Goal: Information Seeking & Learning: Learn about a topic

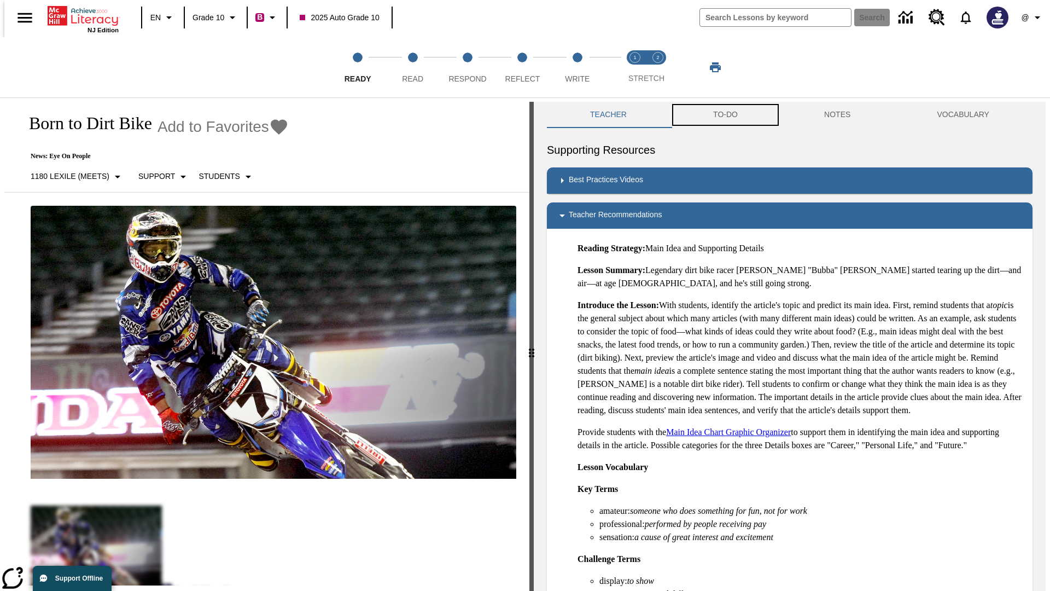
click at [725, 115] on button "TO-DO" at bounding box center [725, 115] width 111 height 26
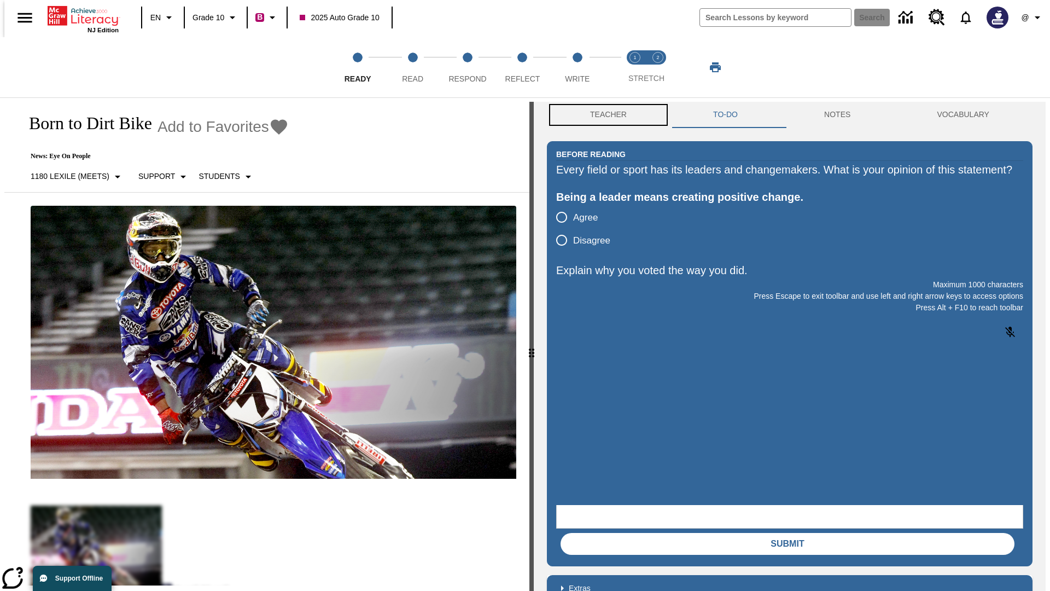
scroll to position [1, 0]
click at [605, 115] on button "Teacher" at bounding box center [608, 114] width 123 height 26
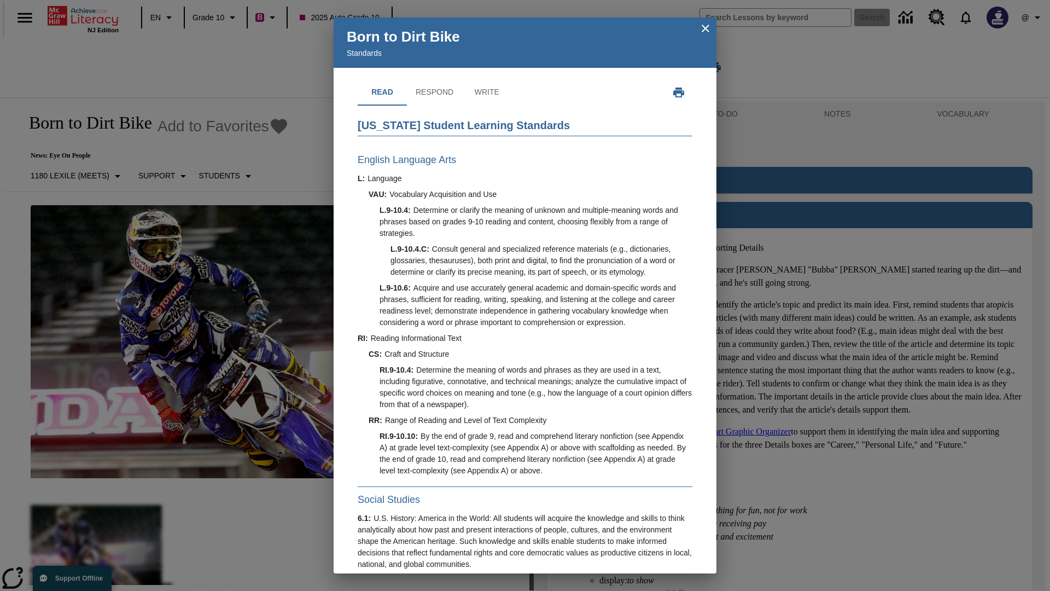
scroll to position [313, 0]
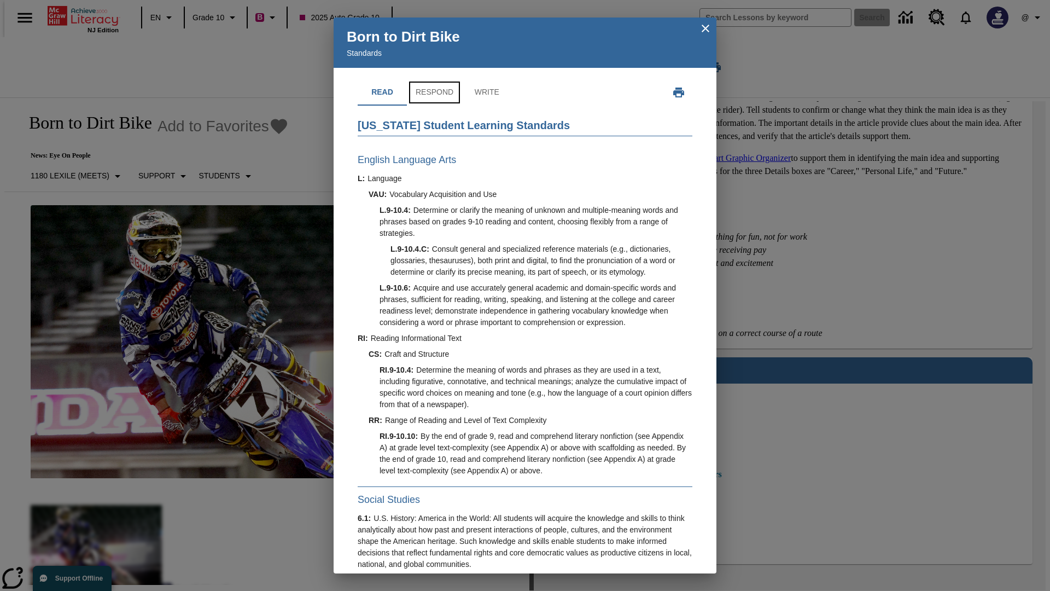
click at [434, 92] on button "Respond" at bounding box center [434, 92] width 55 height 26
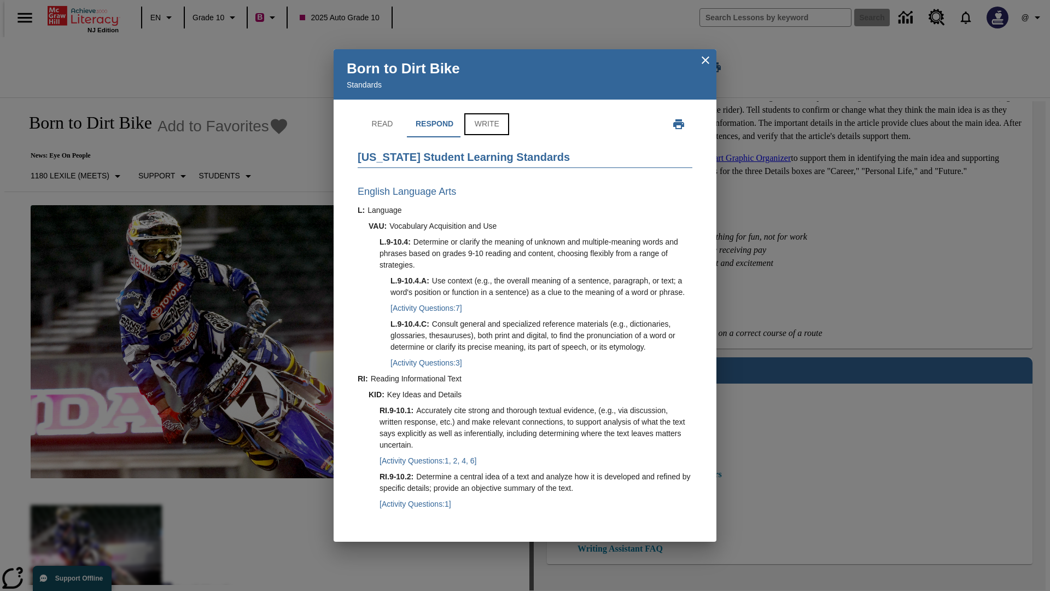
click at [485, 113] on button "Write" at bounding box center [486, 124] width 49 height 26
